Goal: Download file/media

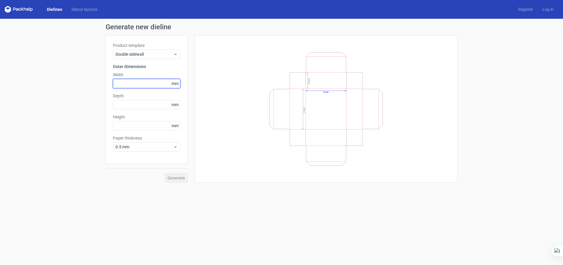
click at [137, 84] on input "text" at bounding box center [146, 83] width 67 height 9
type input "115"
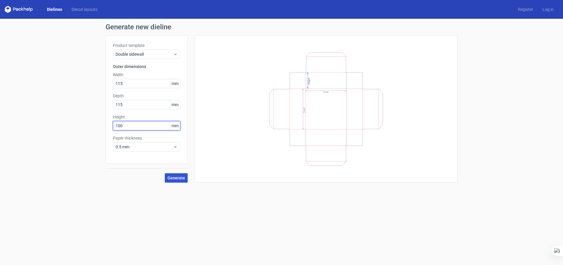
type input "100"
click at [183, 178] on span "Generate" at bounding box center [176, 178] width 18 height 4
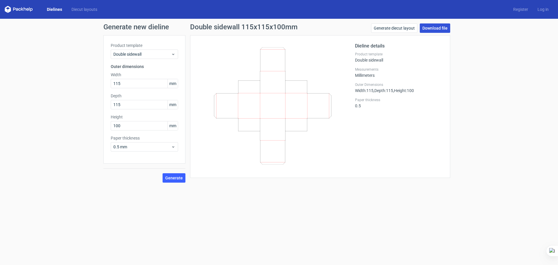
click at [443, 27] on link "Download file" at bounding box center [435, 27] width 30 height 9
